Goal: Task Accomplishment & Management: Use online tool/utility

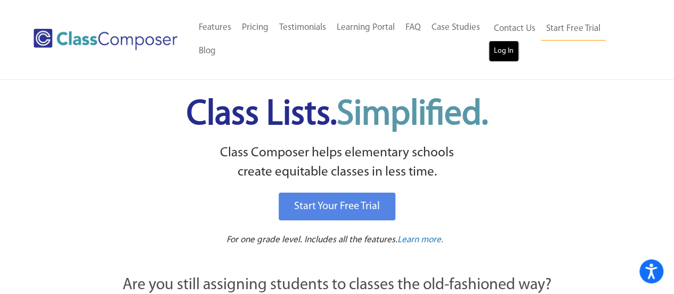
click at [503, 57] on link "Log In" at bounding box center [503, 50] width 30 height 21
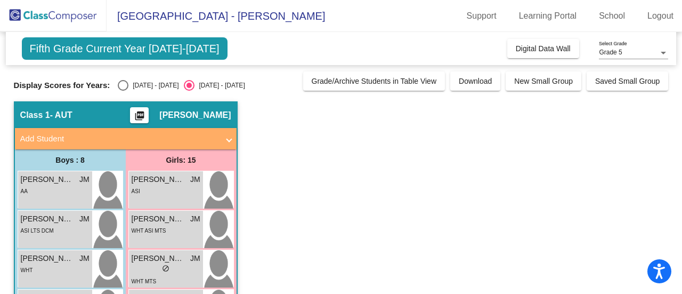
click at [126, 84] on div "Select an option" at bounding box center [123, 85] width 11 height 11
click at [123, 91] on input "[DATE] - [DATE]" at bounding box center [123, 91] width 1 height 1
radio input "true"
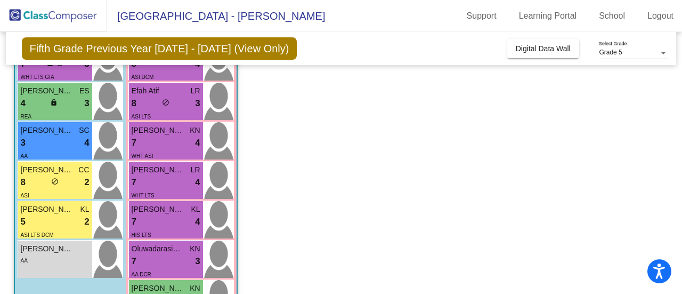
scroll to position [207, 0]
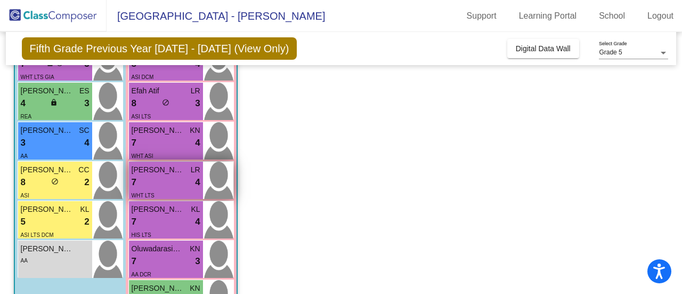
click at [164, 167] on span "[PERSON_NAME]" at bounding box center [158, 169] width 53 height 11
